Goal: Transaction & Acquisition: Purchase product/service

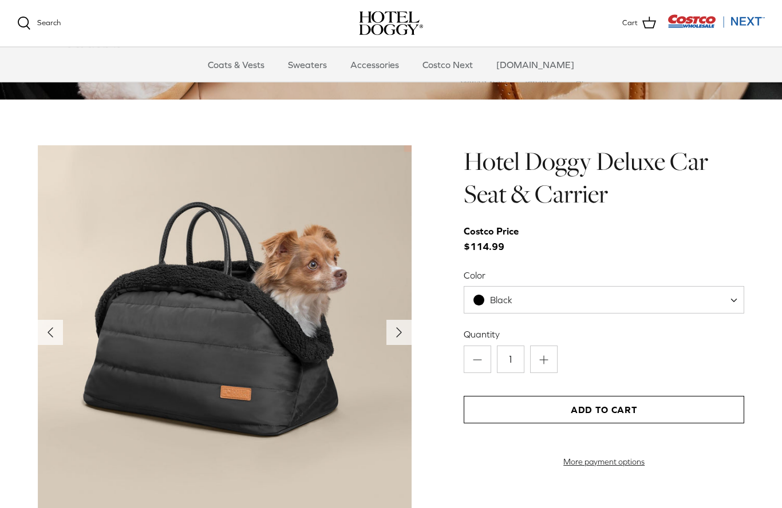
scroll to position [1055, 0]
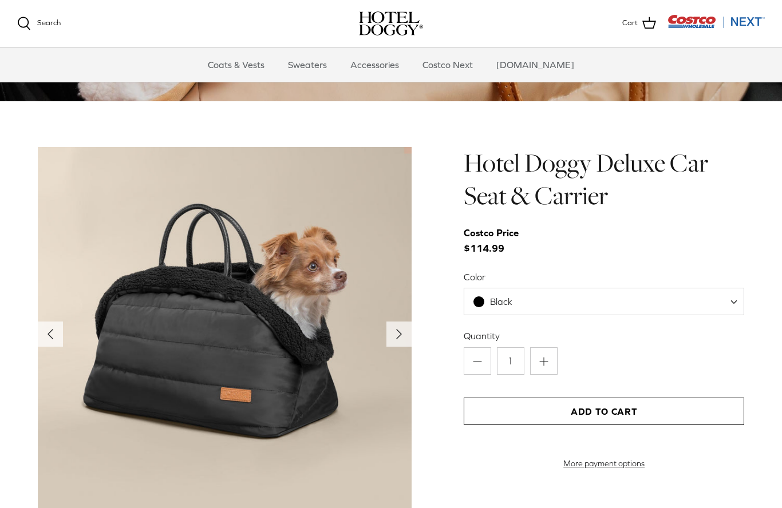
click at [538, 175] on h1 "Hotel Doggy Deluxe Car Seat & Carrier" at bounding box center [604, 179] width 280 height 65
click at [238, 319] on img at bounding box center [225, 334] width 374 height 374
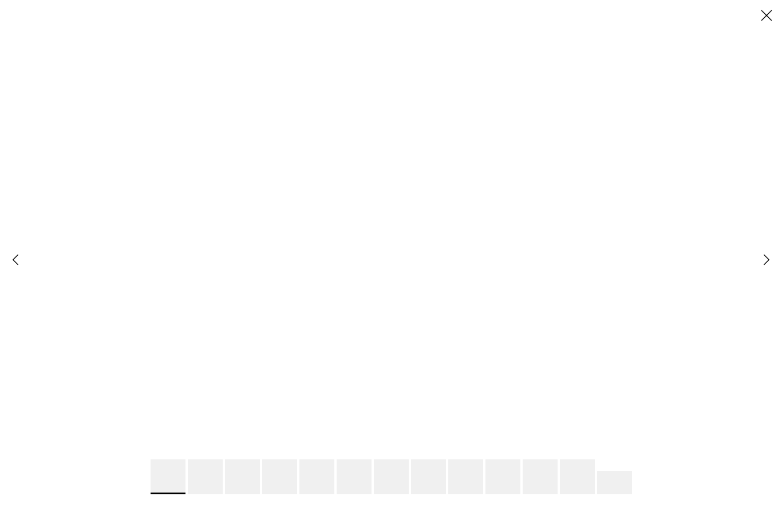
scroll to position [0, 0]
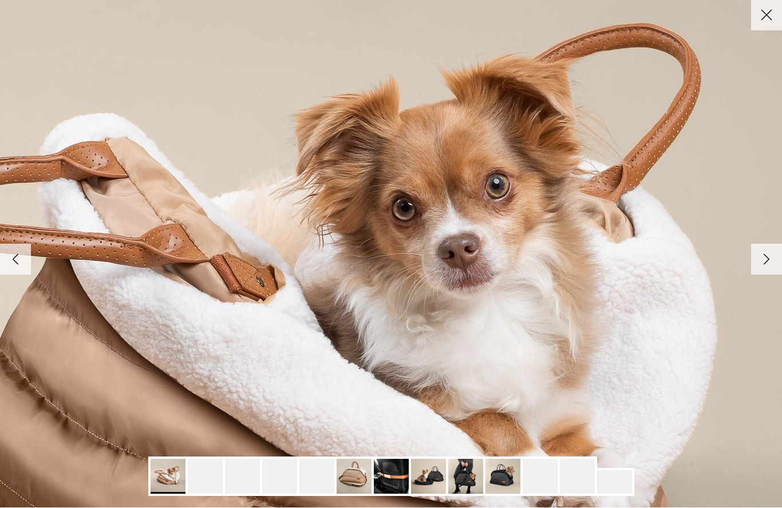
click at [523, 177] on img at bounding box center [325, 355] width 1172 height 1172
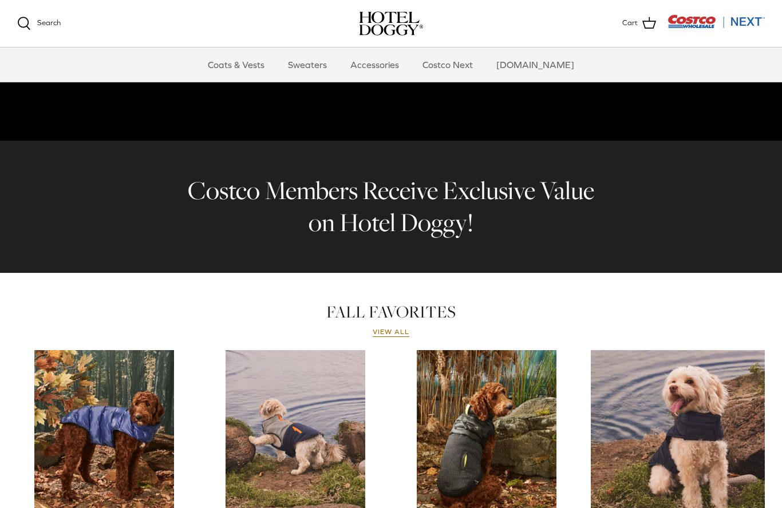
scroll to position [278, 0]
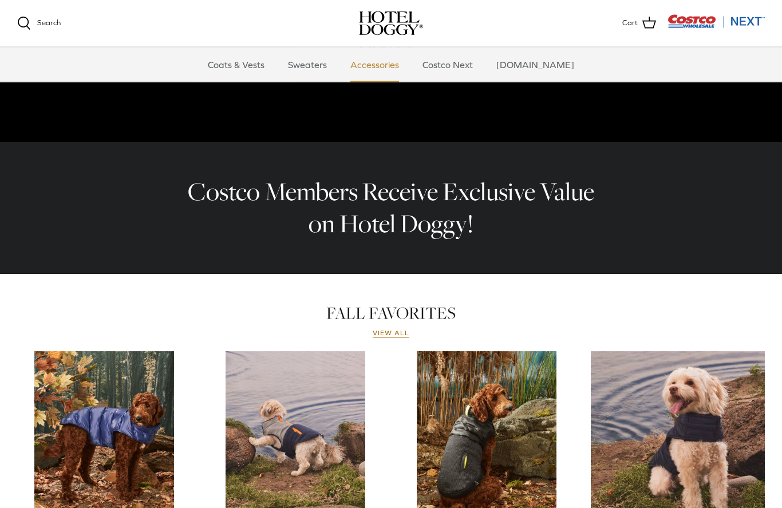
click at [385, 67] on link "Accessories" at bounding box center [374, 65] width 69 height 34
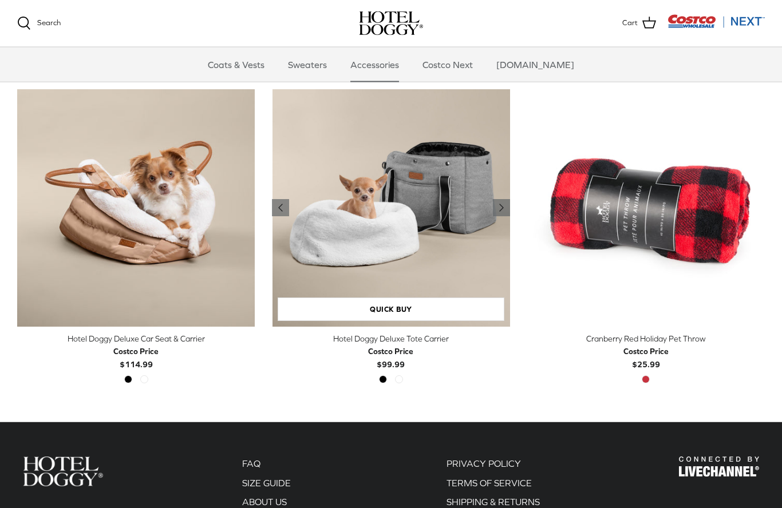
scroll to position [264, 0]
click at [389, 214] on img "Hotel Doggy Deluxe Tote Carrier" at bounding box center [391, 208] width 238 height 238
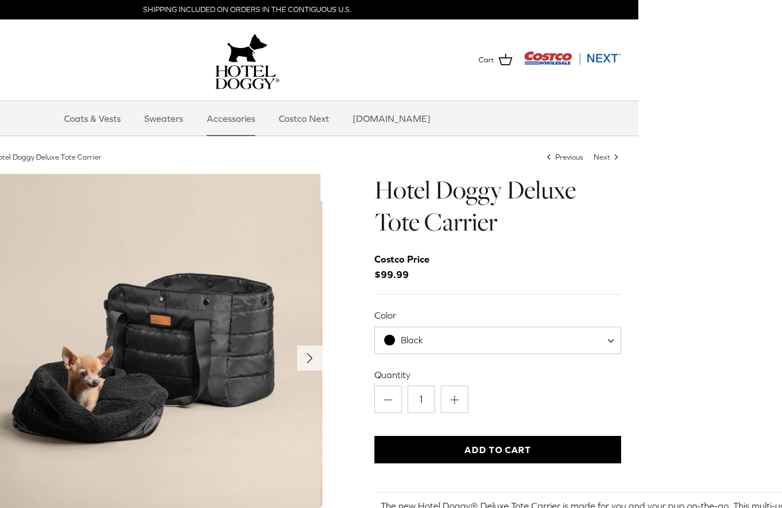
scroll to position [0, 143]
click at [612, 341] on span at bounding box center [615, 340] width 11 height 27
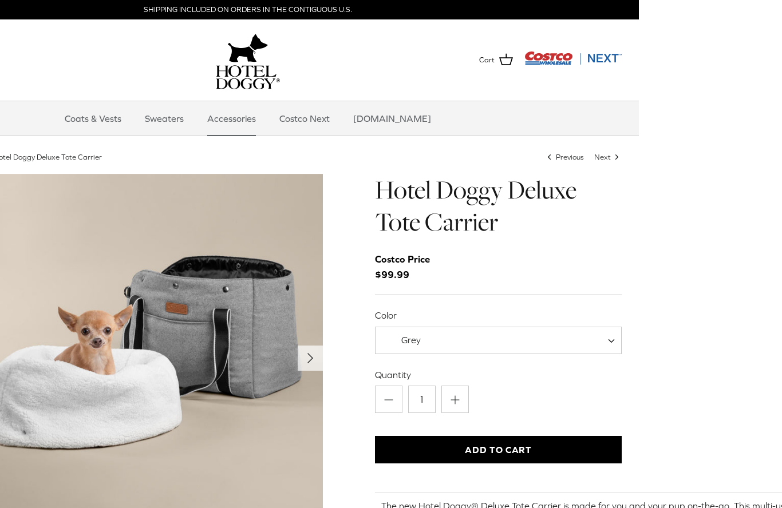
click at [608, 340] on span "Grey" at bounding box center [498, 340] width 247 height 27
select select "Black"
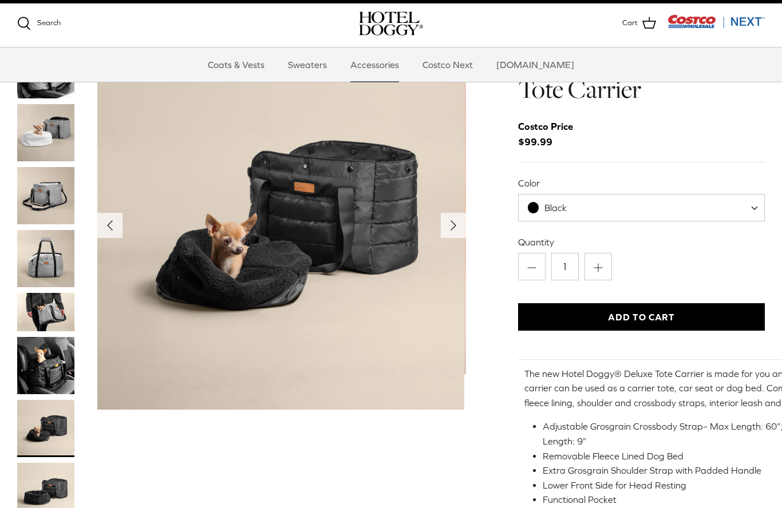
scroll to position [69, 0]
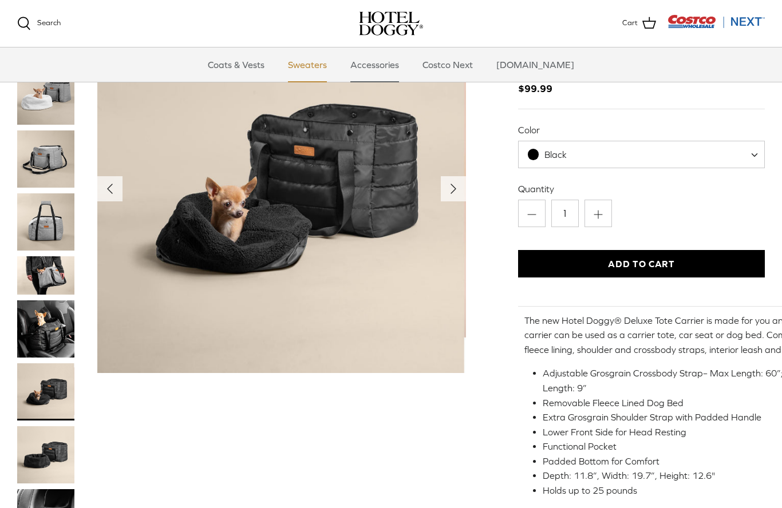
click at [317, 63] on link "Sweaters" at bounding box center [308, 65] width 60 height 34
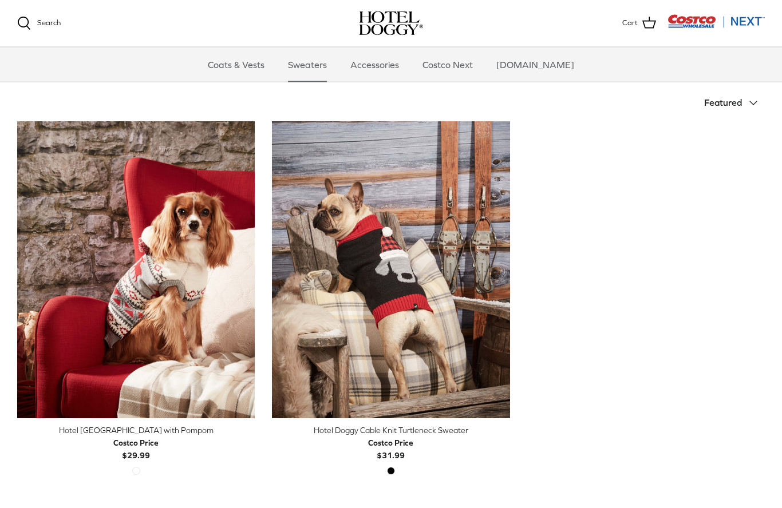
scroll to position [232, 0]
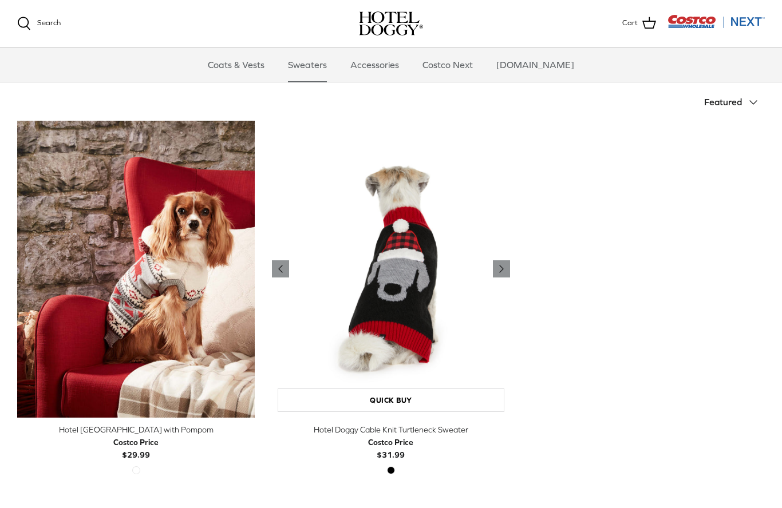
click at [392, 284] on img "Hotel Doggy Cable Knit Turtleneck Sweater" at bounding box center [391, 269] width 238 height 297
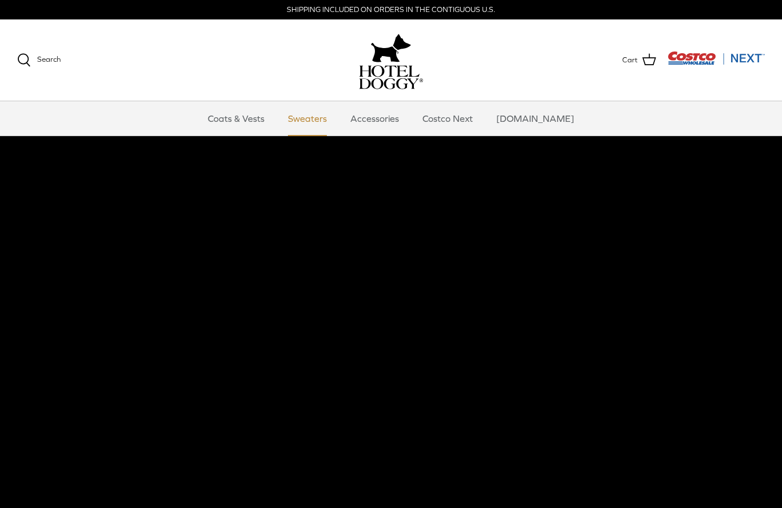
click at [322, 124] on link "Sweaters" at bounding box center [308, 118] width 60 height 34
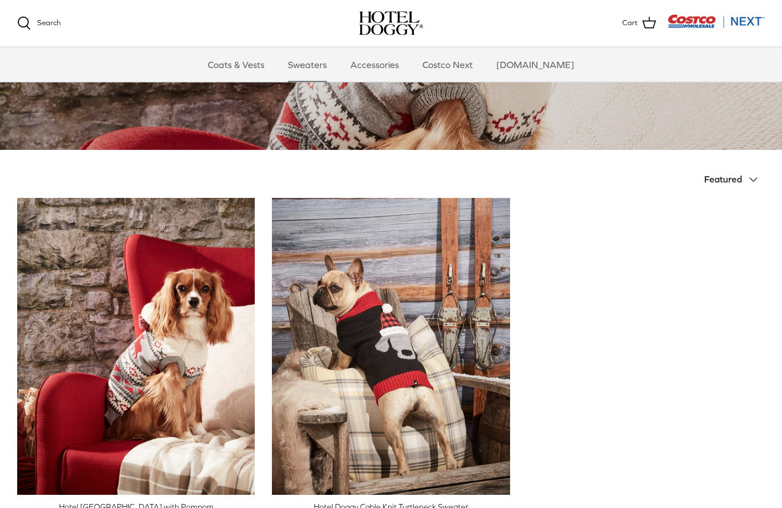
click at [723, 182] on span "Featured" at bounding box center [723, 180] width 38 height 10
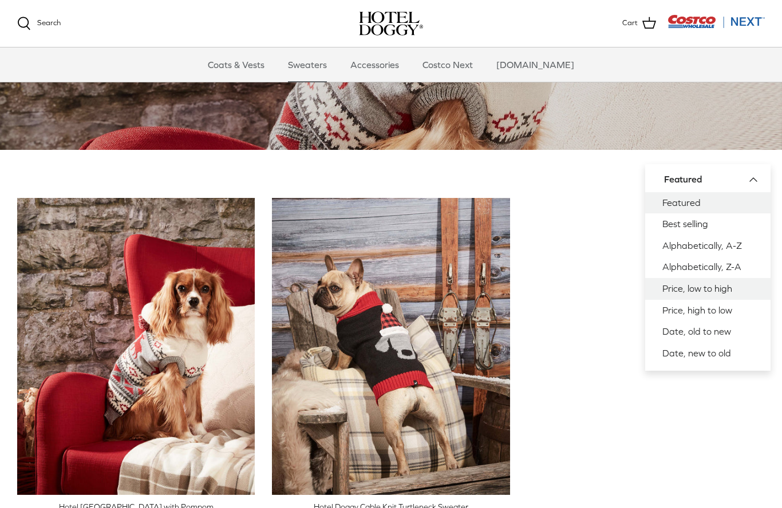
click at [699, 283] on link "Price, low to high" at bounding box center [707, 289] width 125 height 22
